Goal: Task Accomplishment & Management: Manage account settings

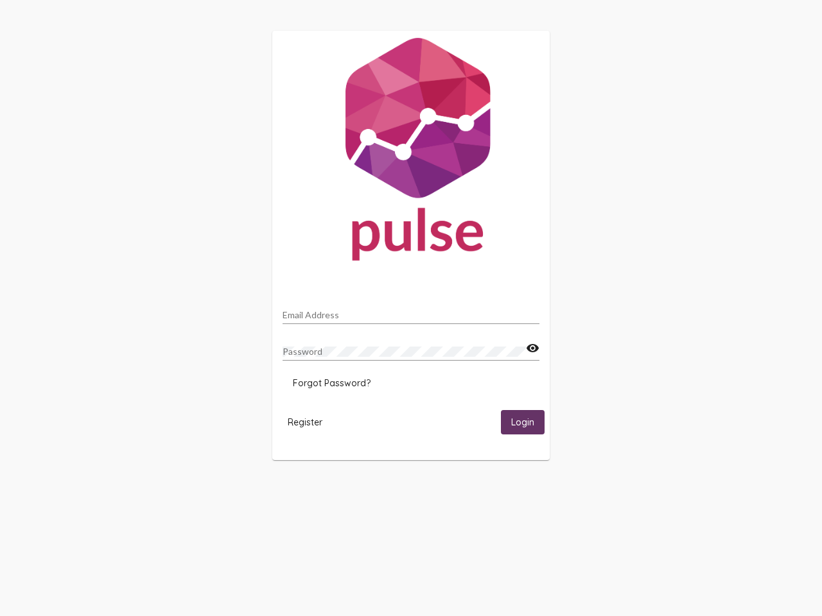
click at [411, 311] on input "Email Address" at bounding box center [411, 315] width 257 height 10
click at [532, 349] on mat-icon "visibility" at bounding box center [532, 348] width 13 height 15
click at [331, 383] on span "Forgot Password?" at bounding box center [332, 384] width 78 height 12
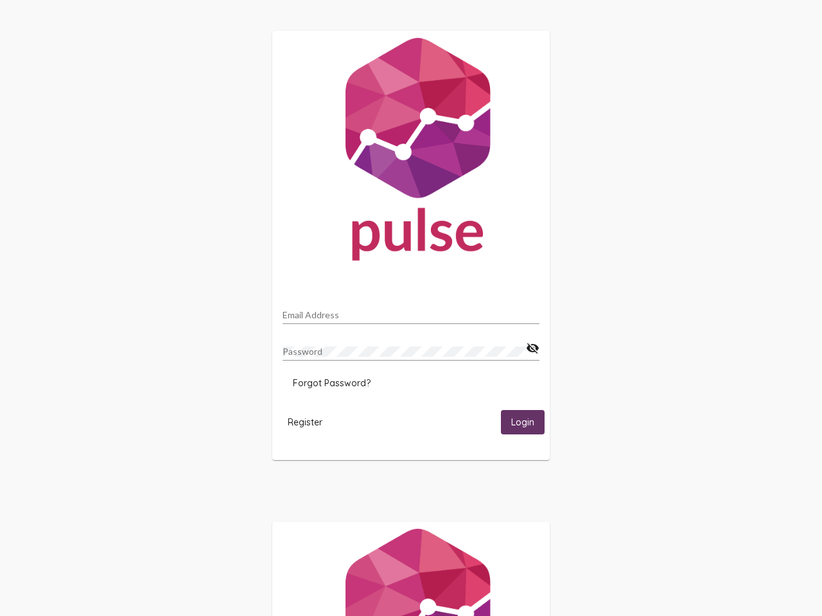
click at [305, 422] on span "Register" at bounding box center [305, 423] width 35 height 12
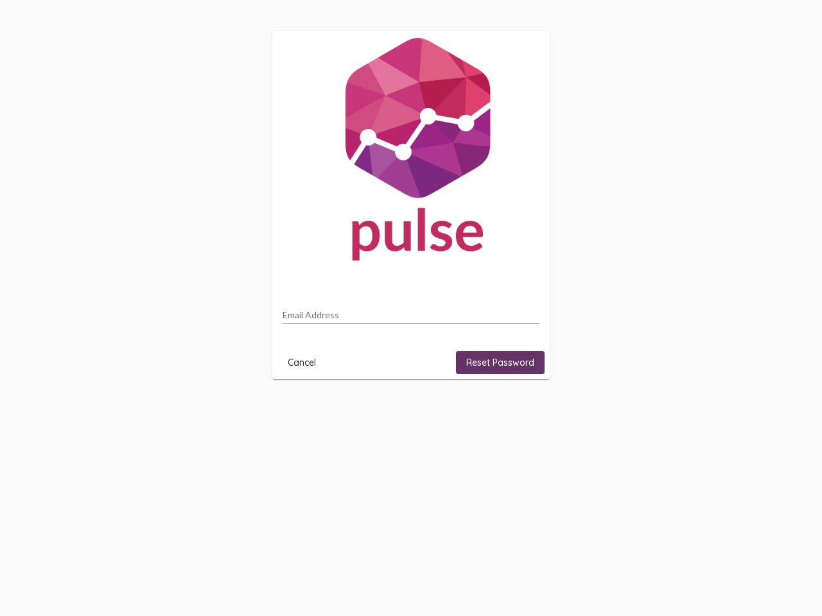
click at [523, 410] on html "Email Address Cancel Reset Password" at bounding box center [411, 205] width 822 height 410
